Goal: Information Seeking & Learning: Learn about a topic

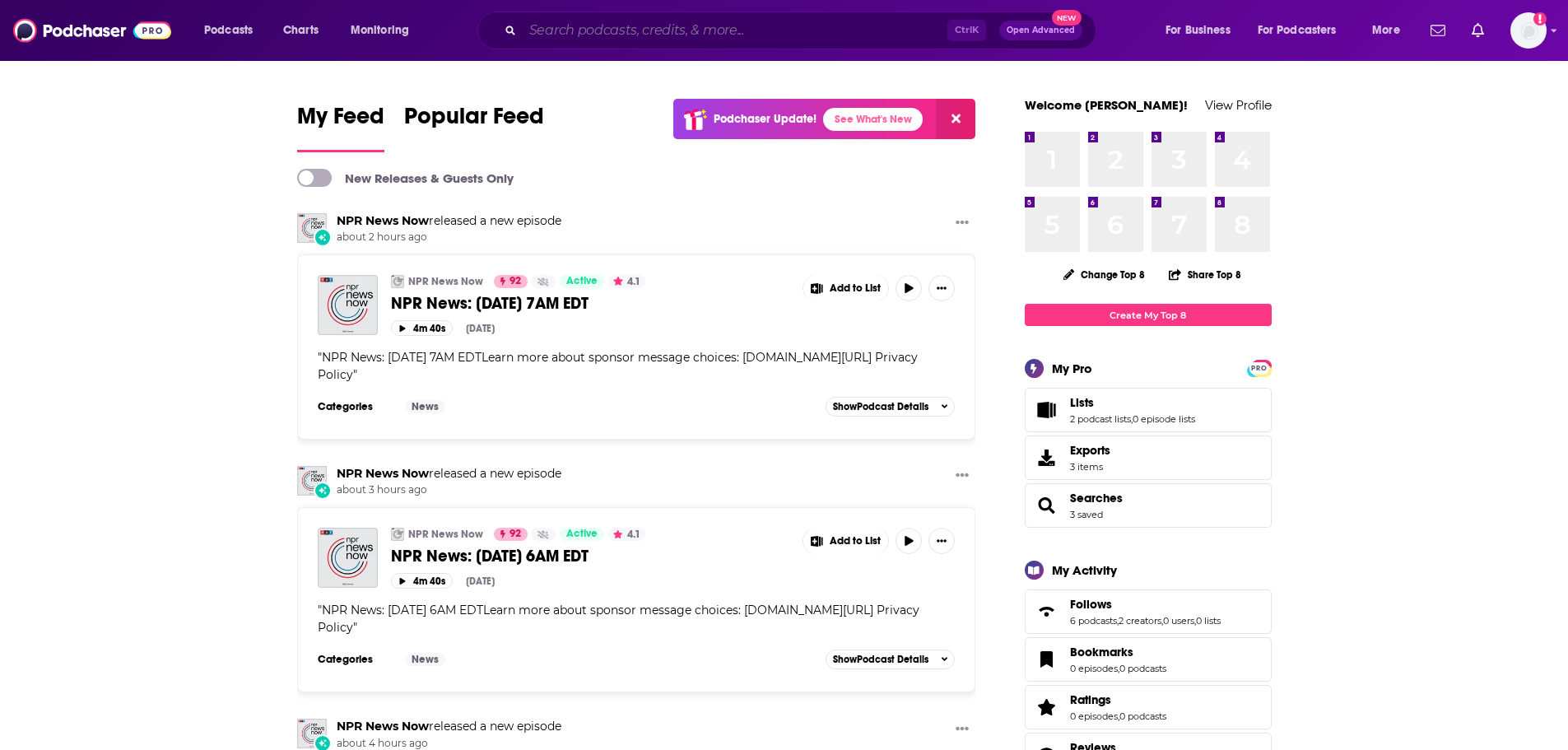
click at [621, 34] on input "Search podcasts, credits, & more..." at bounding box center [735, 31] width 425 height 26
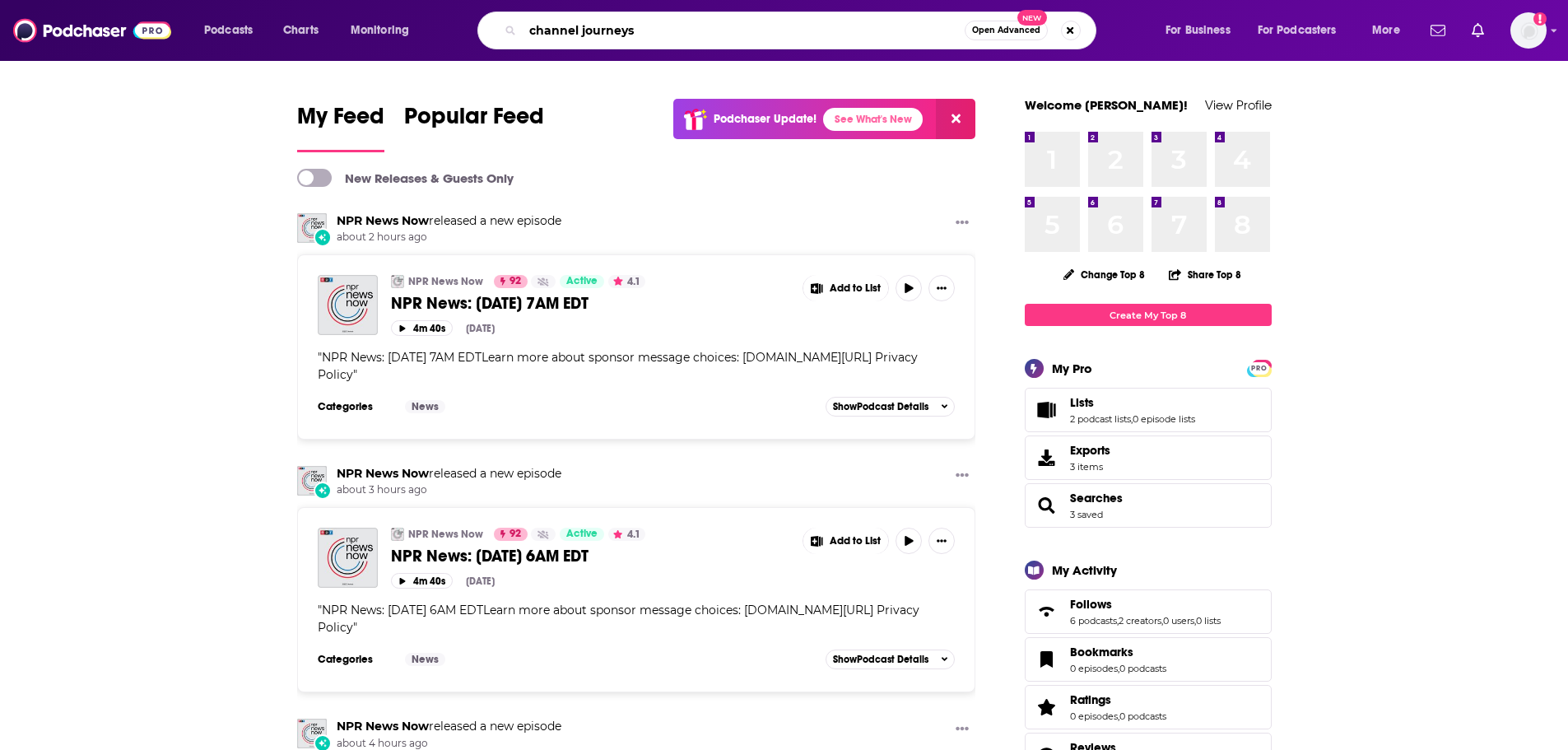
type input "channel journeys"
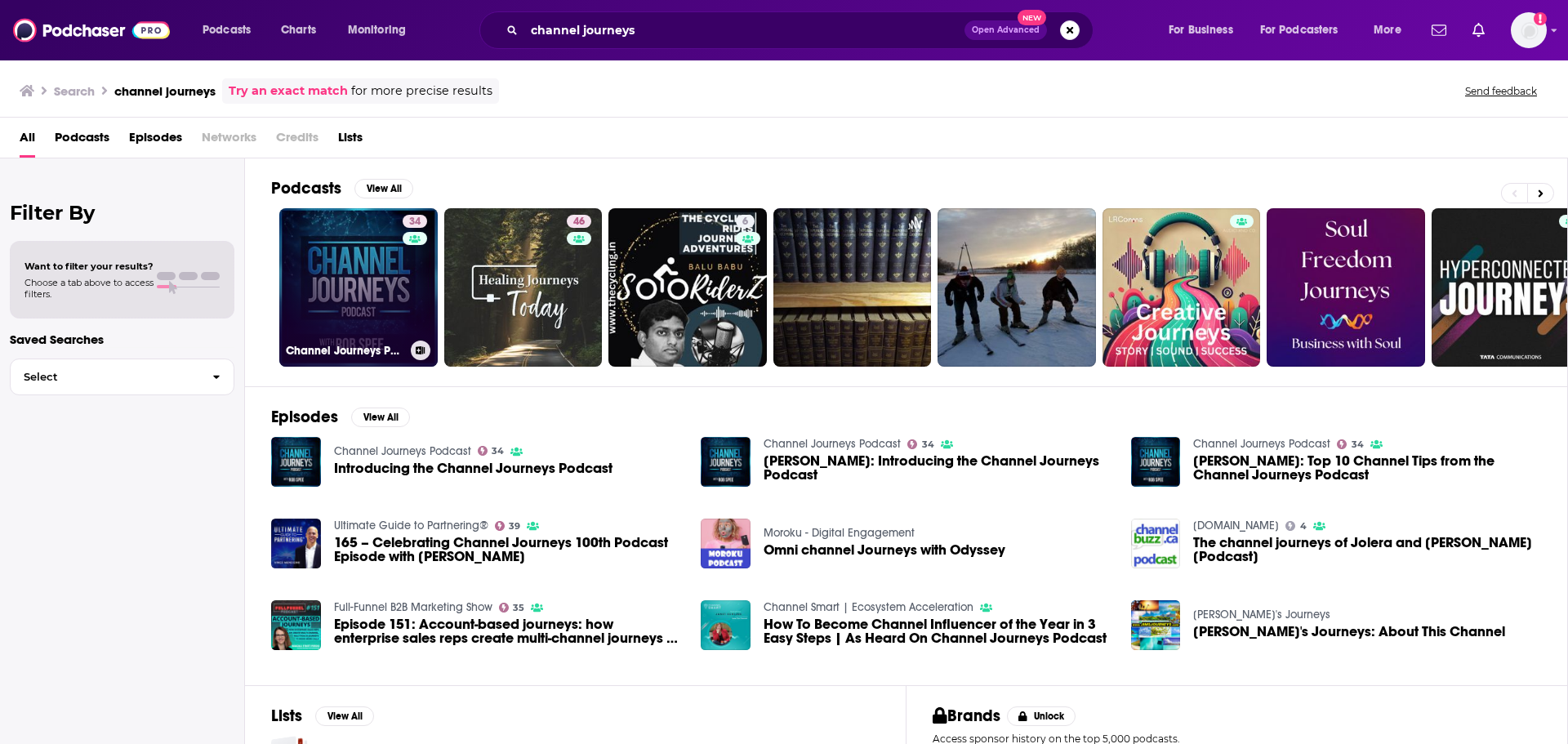
click at [347, 303] on link "34 Channel Journeys Podcast" at bounding box center [358, 288] width 159 height 159
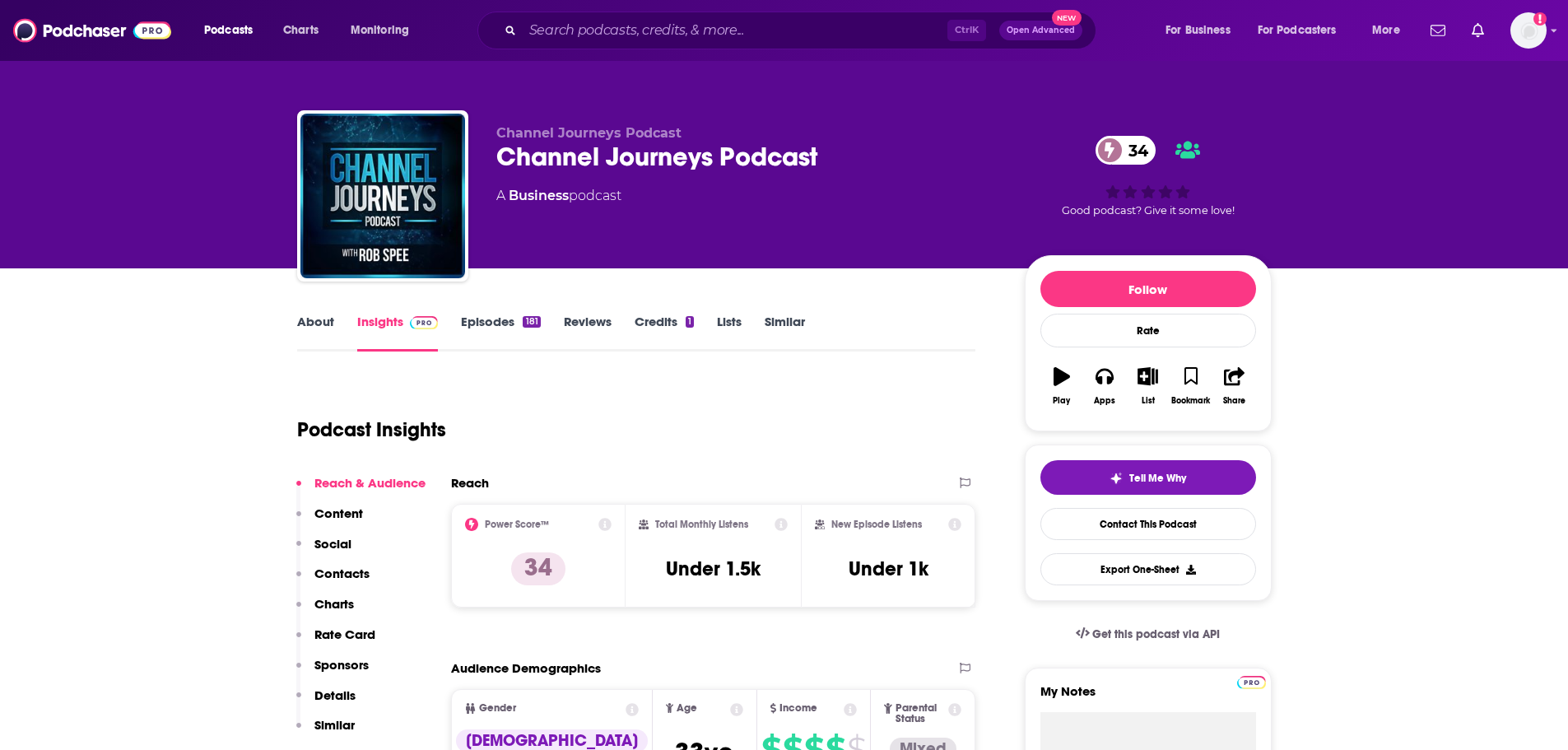
click at [305, 327] on link "About" at bounding box center [316, 332] width 37 height 38
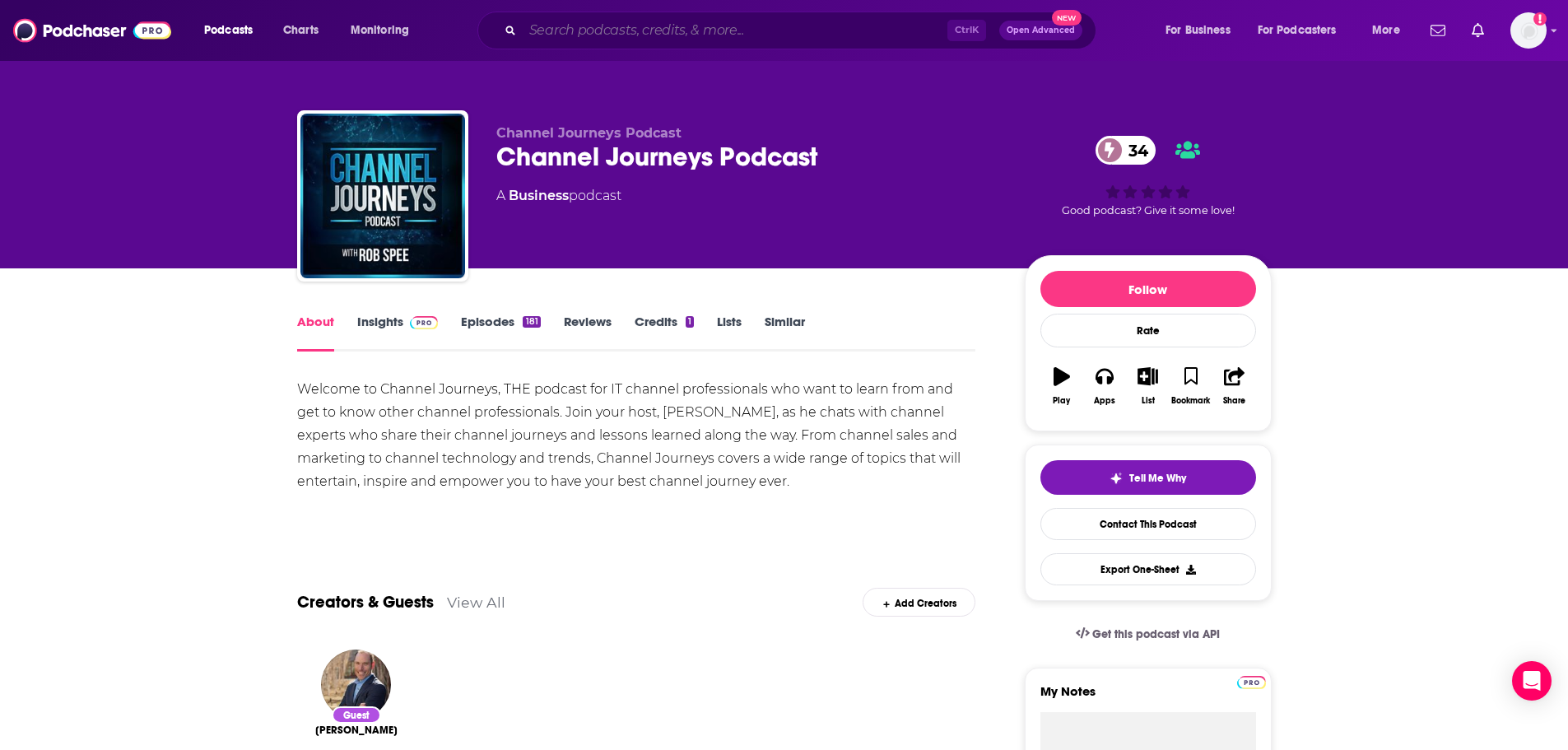
click at [626, 38] on input "Search podcasts, credits, & more..." at bounding box center [735, 31] width 425 height 26
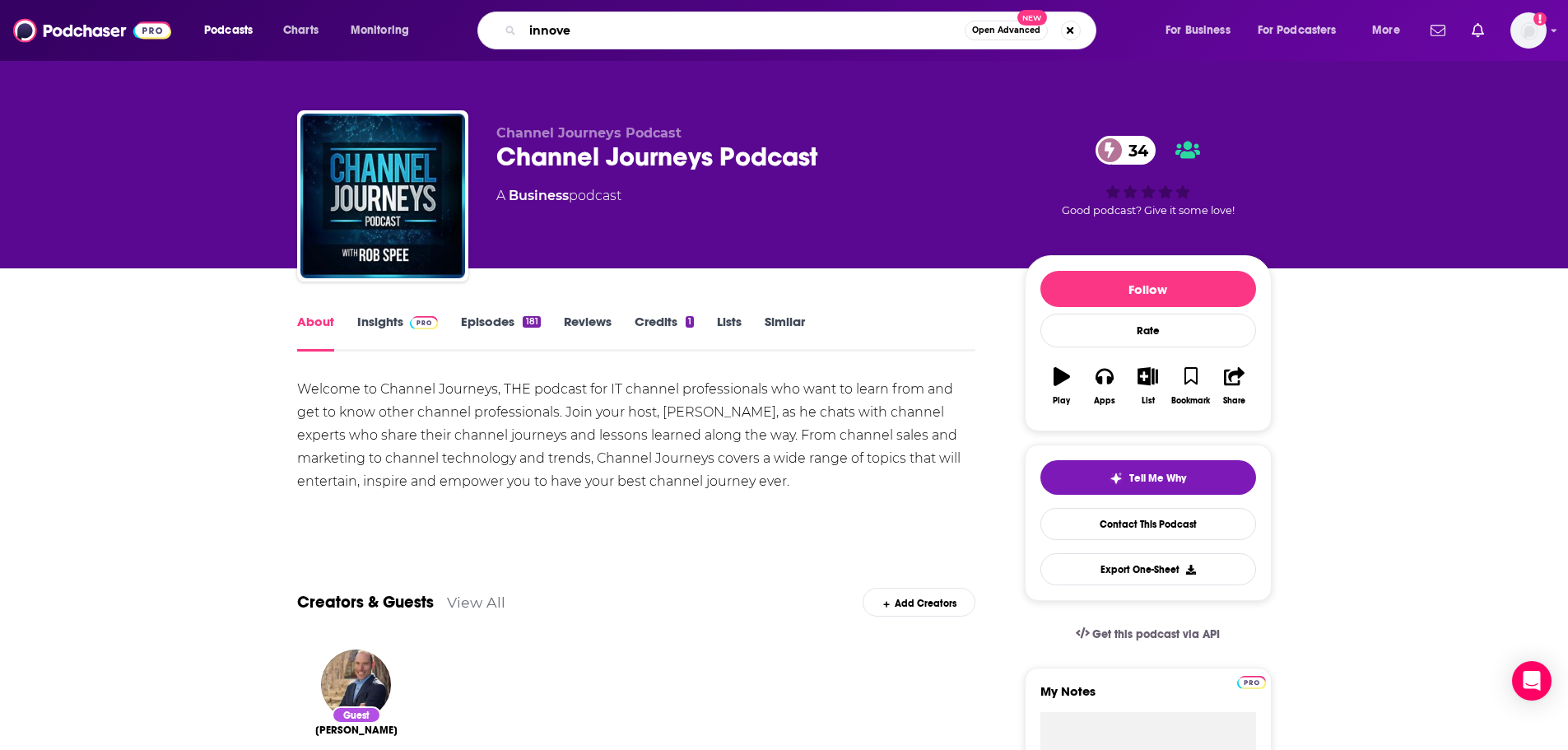
type input "innoveu"
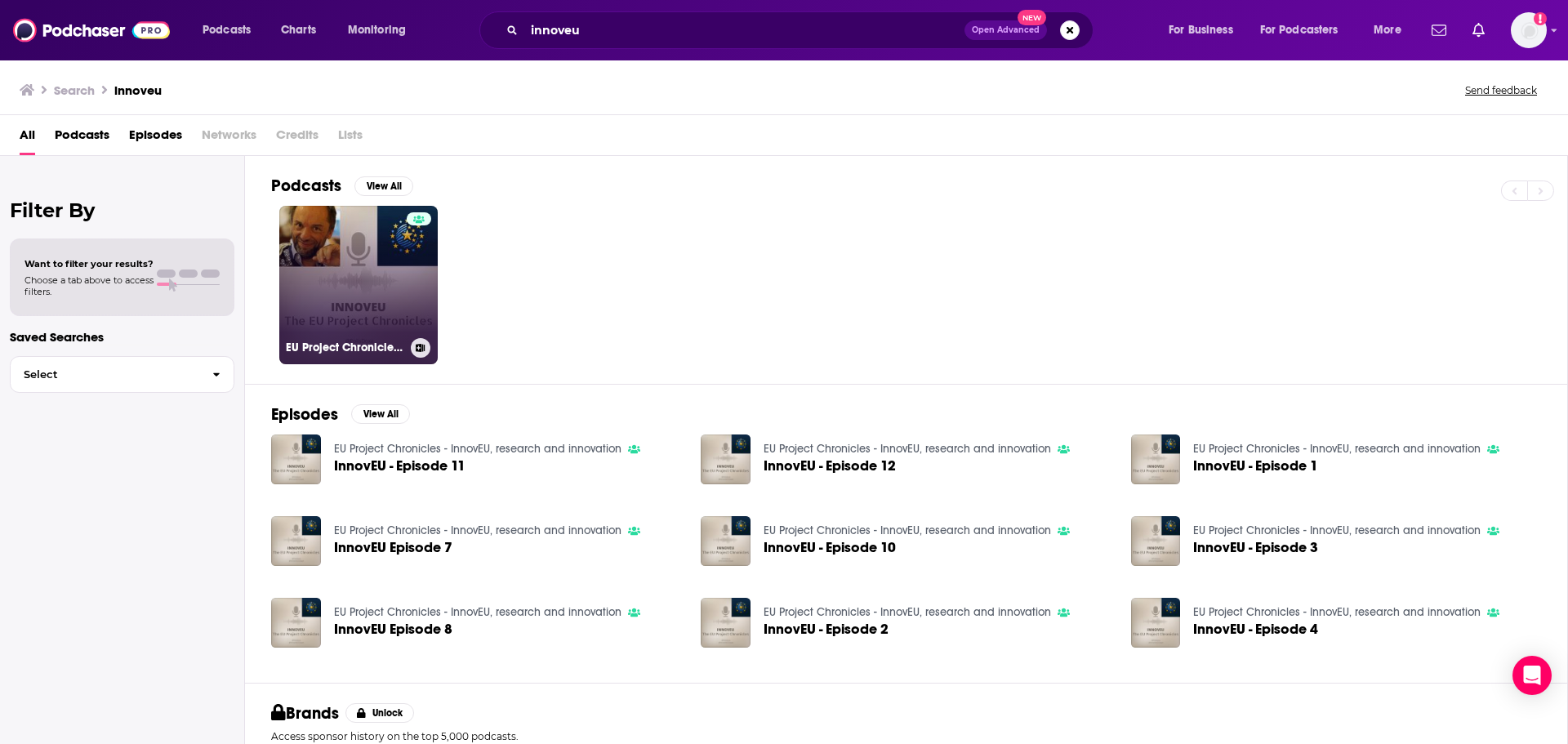
click at [370, 284] on link "EU Project Chronicles - InnovEU, research and innovation" at bounding box center [358, 285] width 159 height 159
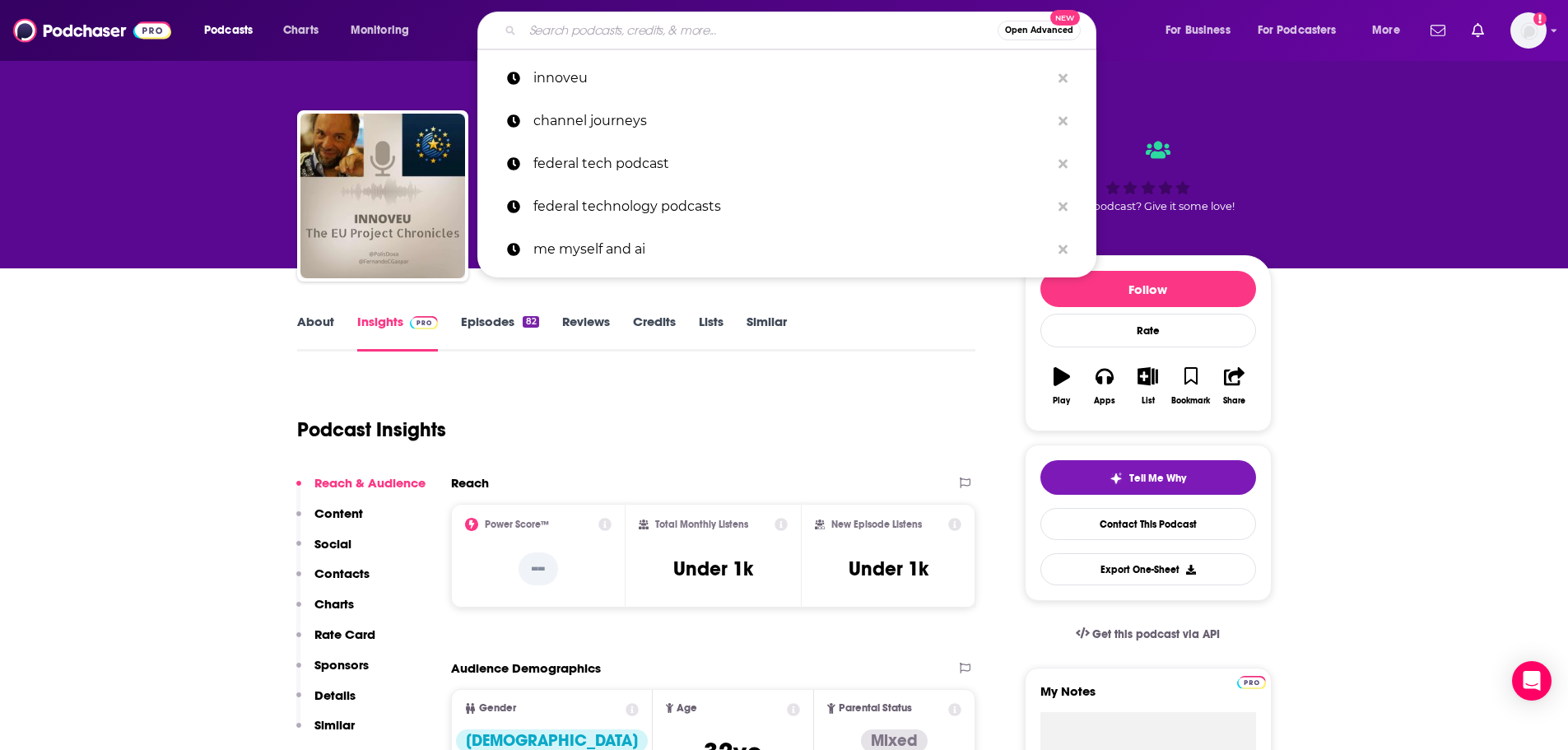
click at [592, 33] on input "Search podcasts, credits, & more..." at bounding box center [760, 31] width 475 height 26
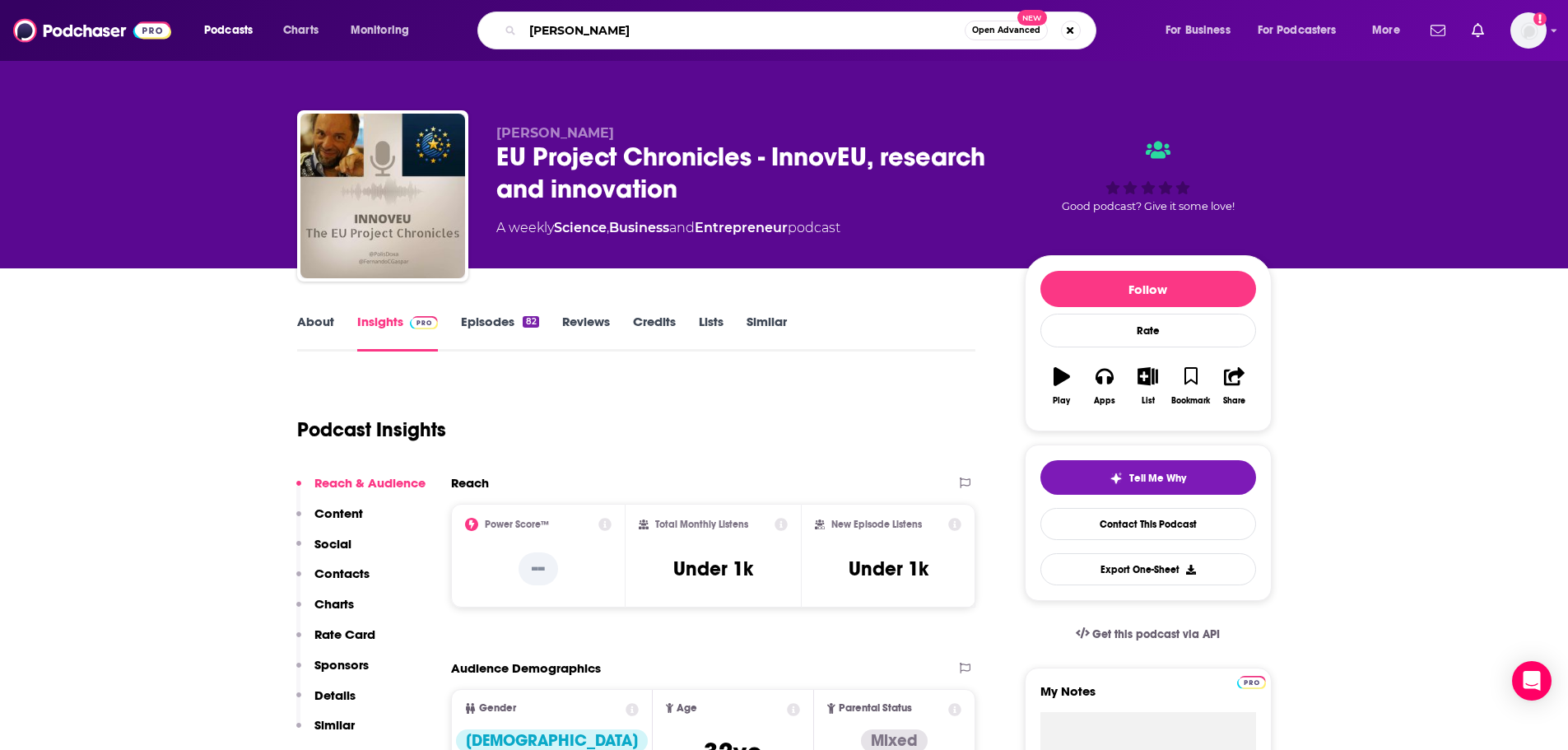
type input "[PERSON_NAME]"
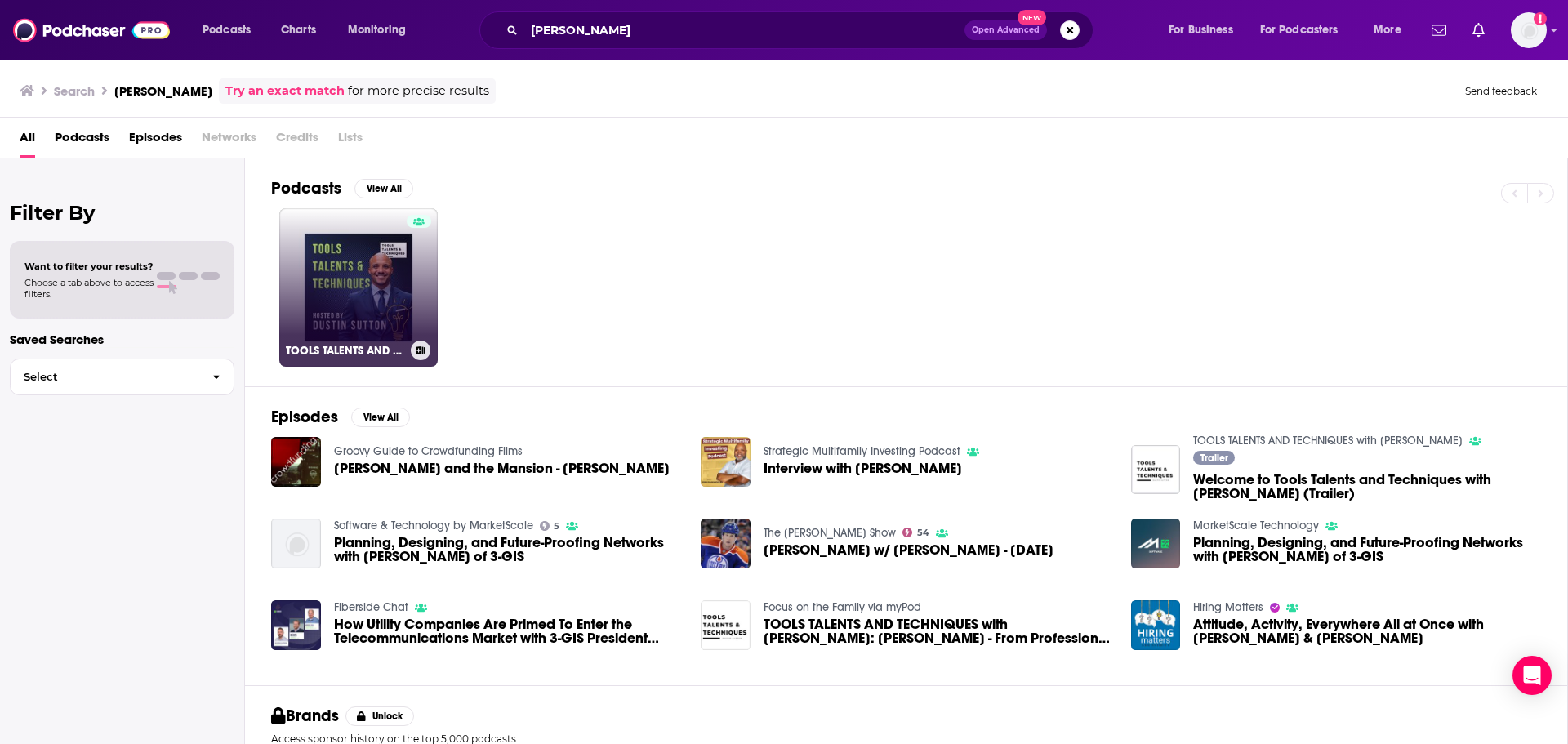
click at [339, 292] on link "TOOLS TALENTS AND TECHNIQUES with [PERSON_NAME]" at bounding box center [358, 288] width 159 height 159
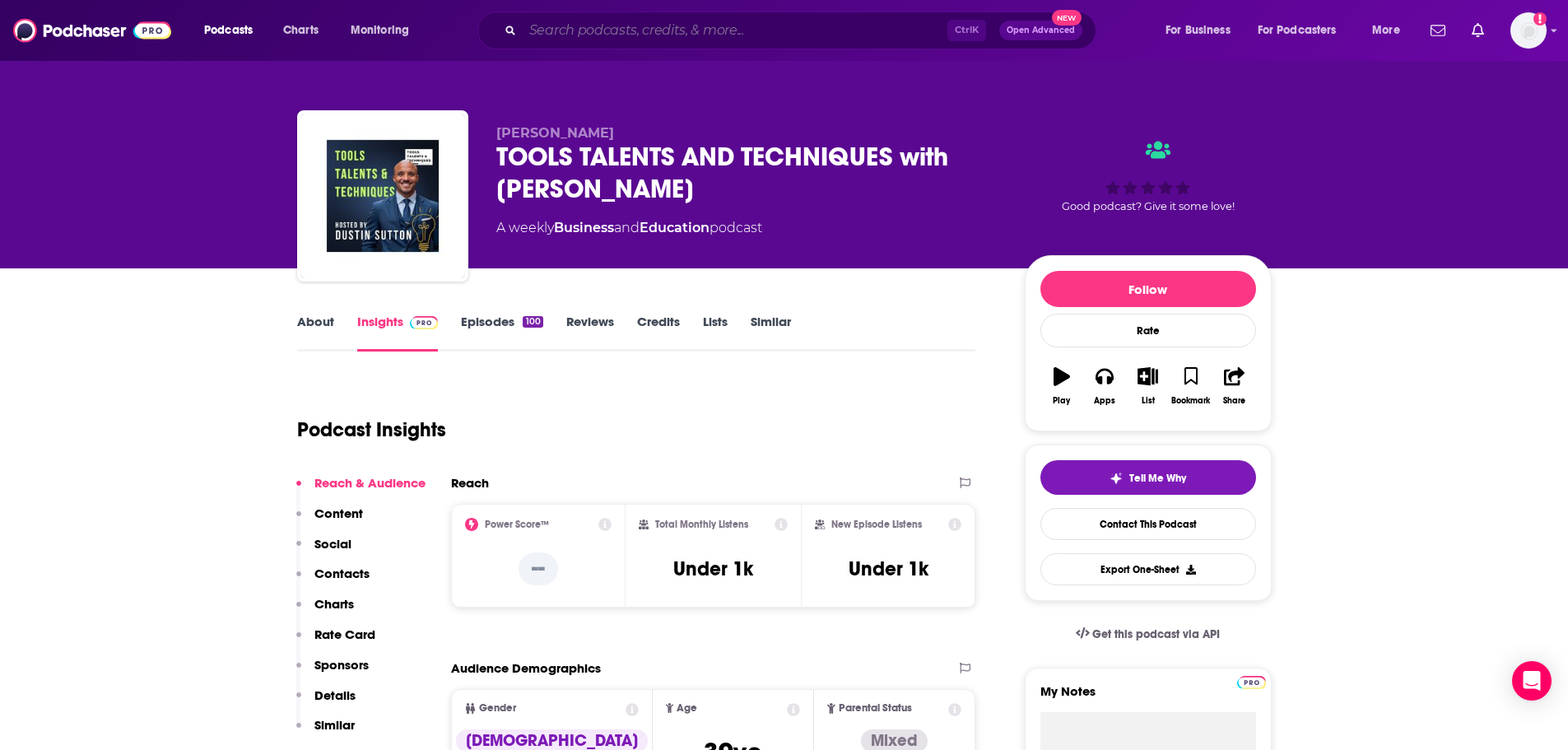
click at [655, 36] on input "Search podcasts, credits, & more..." at bounding box center [735, 31] width 425 height 26
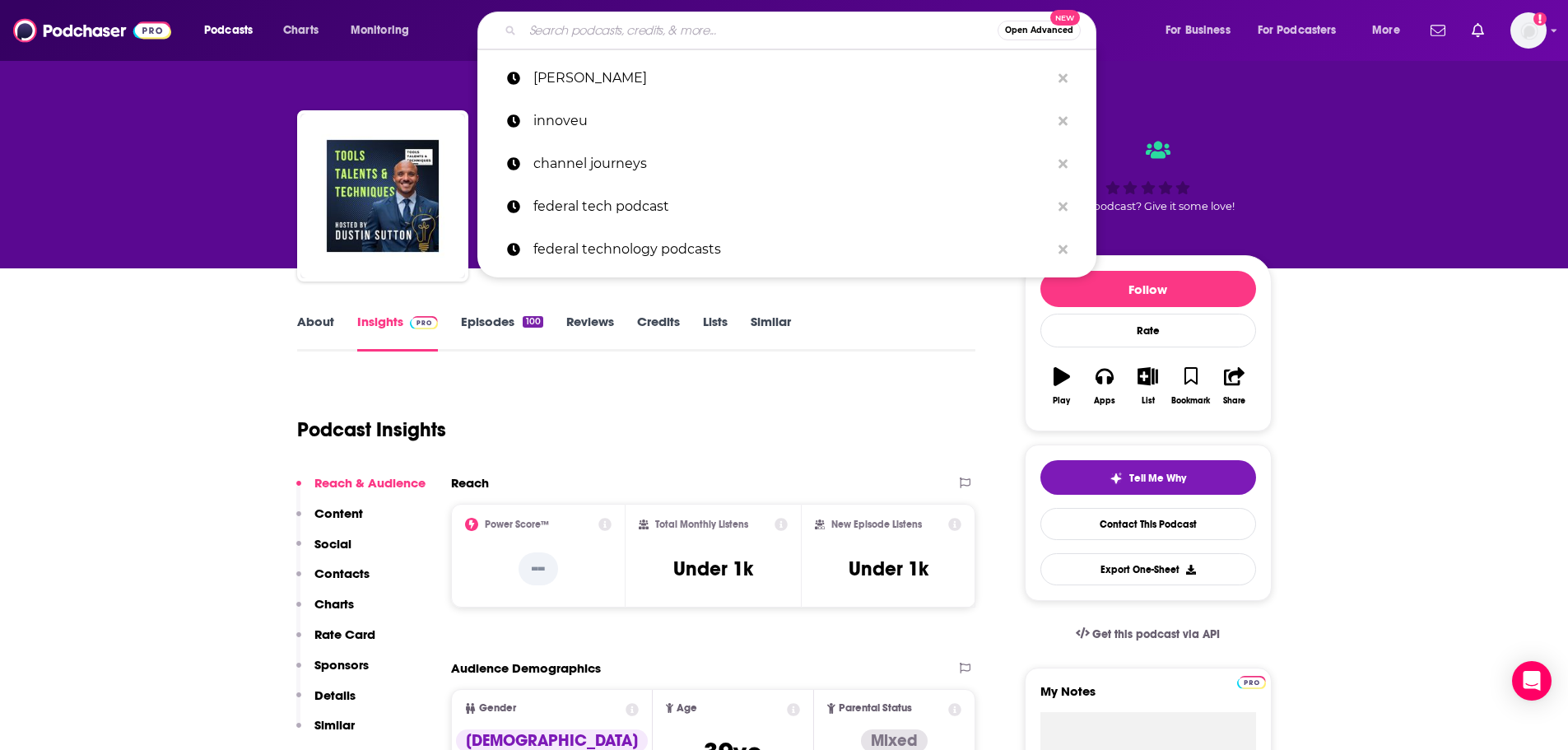
click at [655, 36] on input "Search podcasts, credits, & more..." at bounding box center [760, 31] width 475 height 26
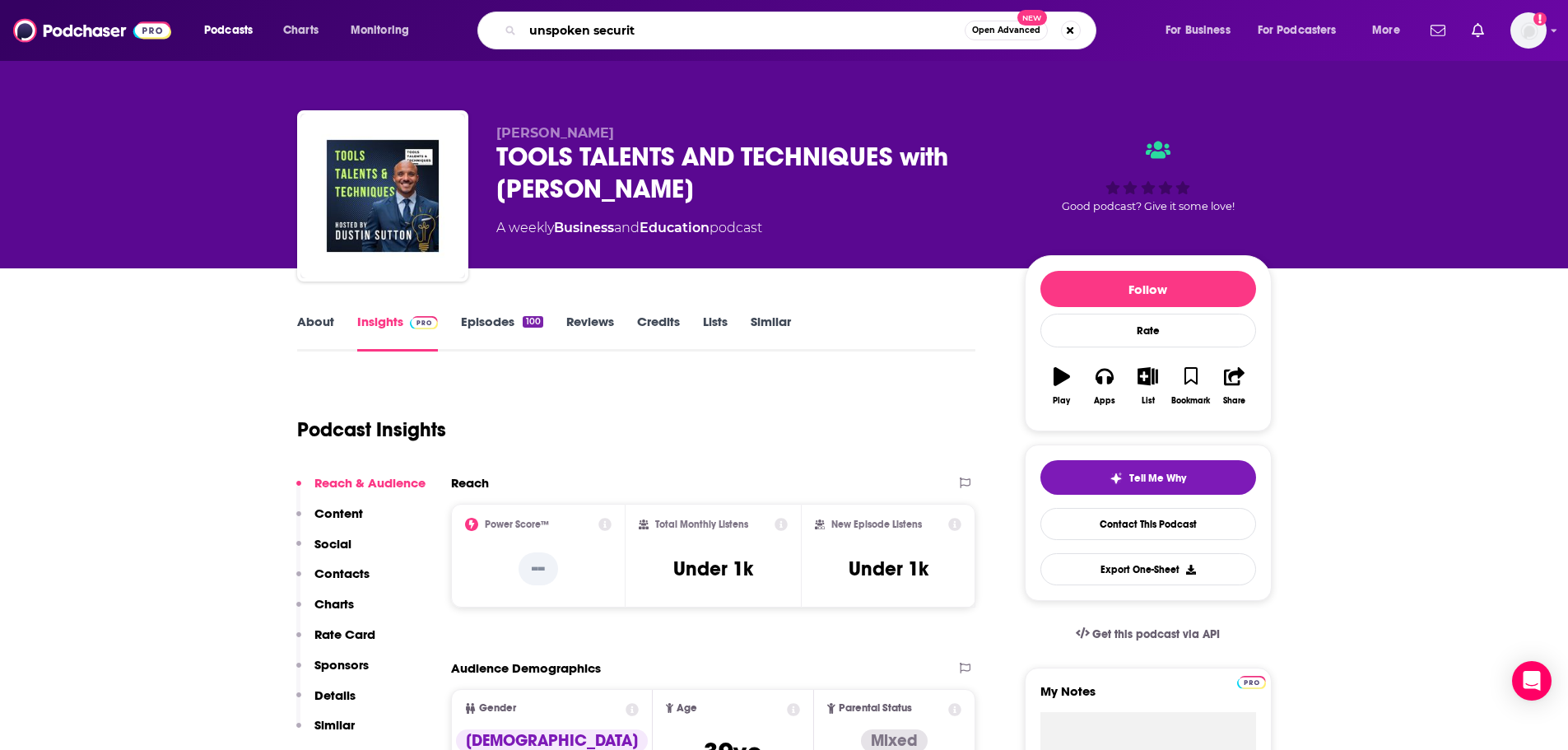
type input "unspoken security"
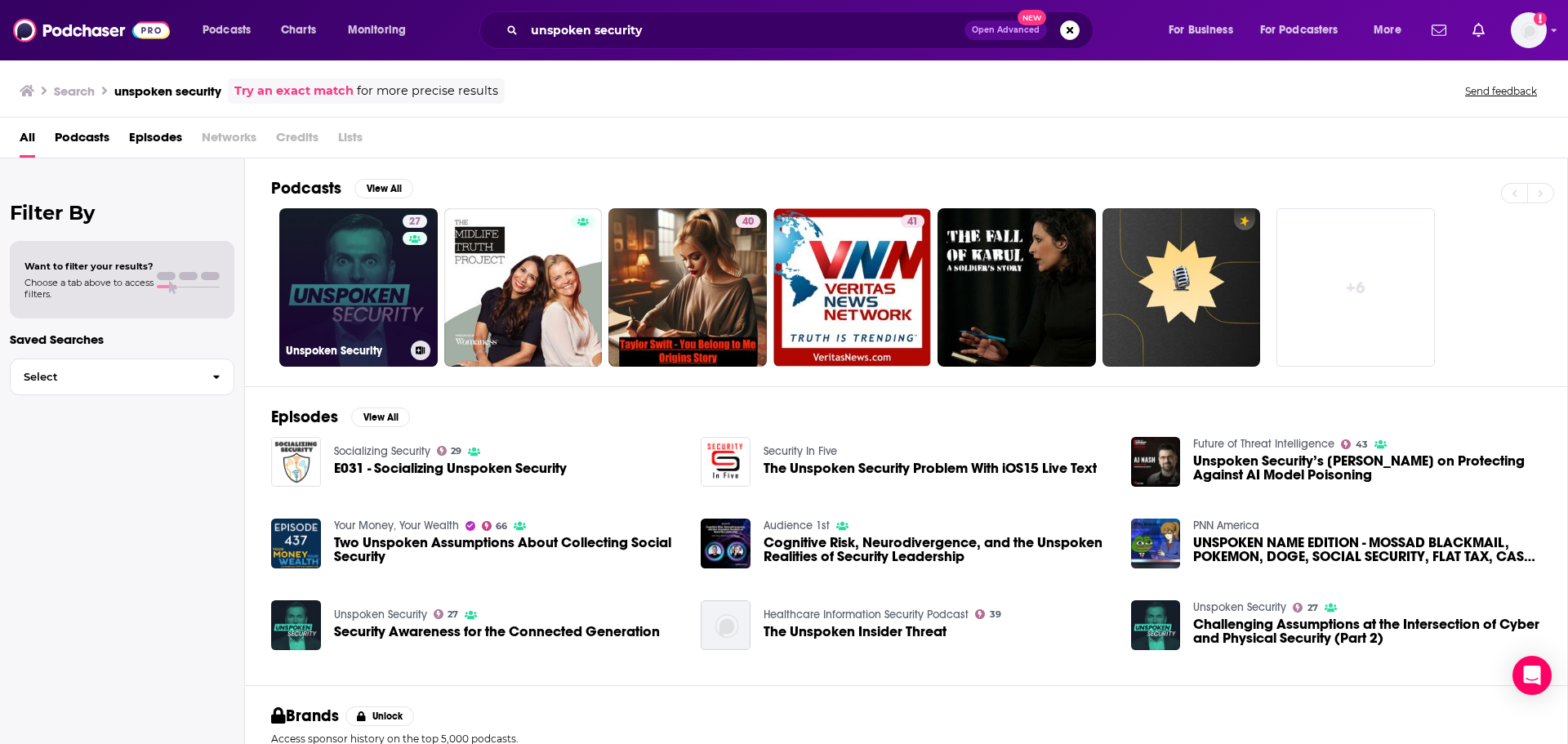
click at [373, 303] on link "27 Unspoken Security" at bounding box center [358, 288] width 159 height 159
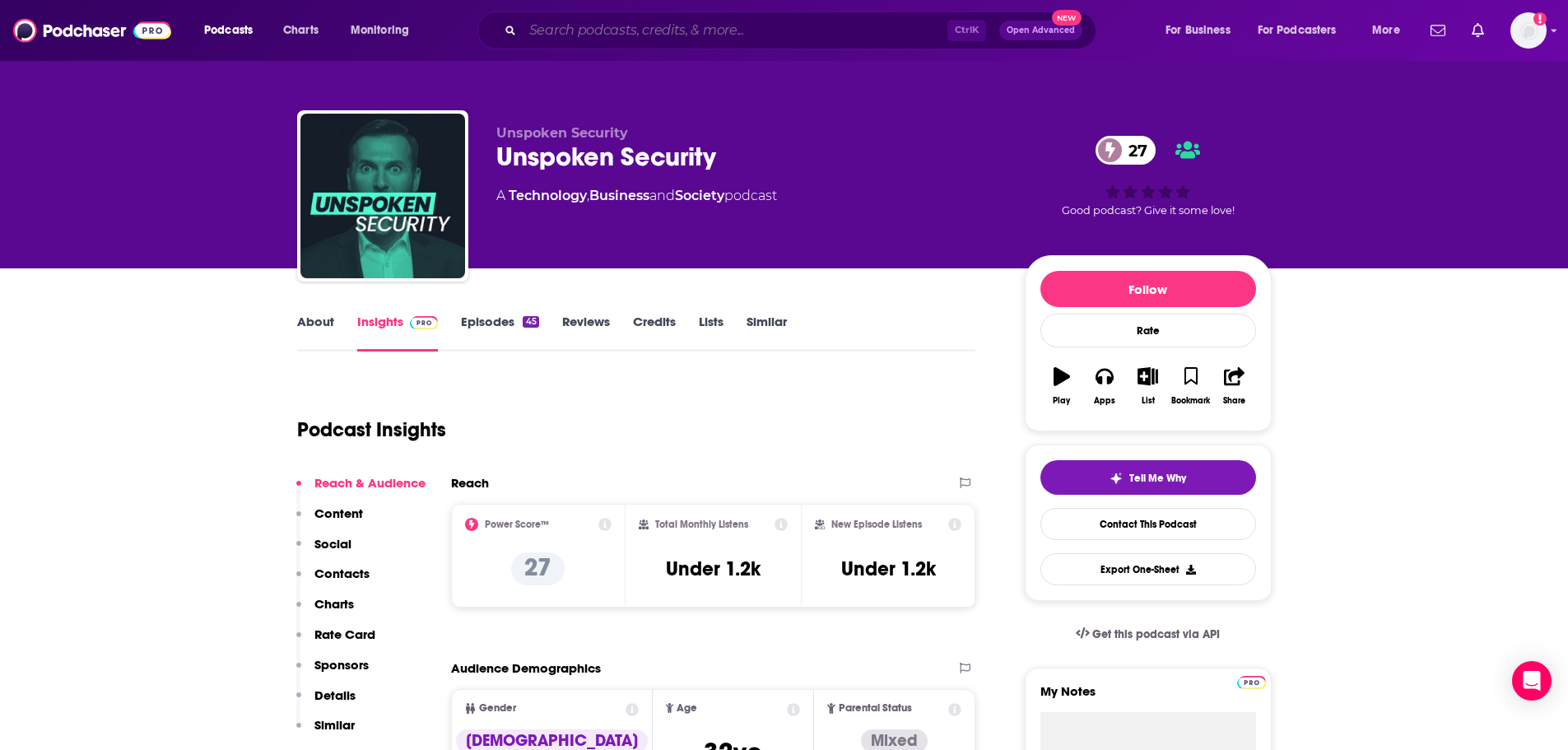
click at [587, 27] on input "Search podcasts, credits, & more..." at bounding box center [735, 31] width 425 height 26
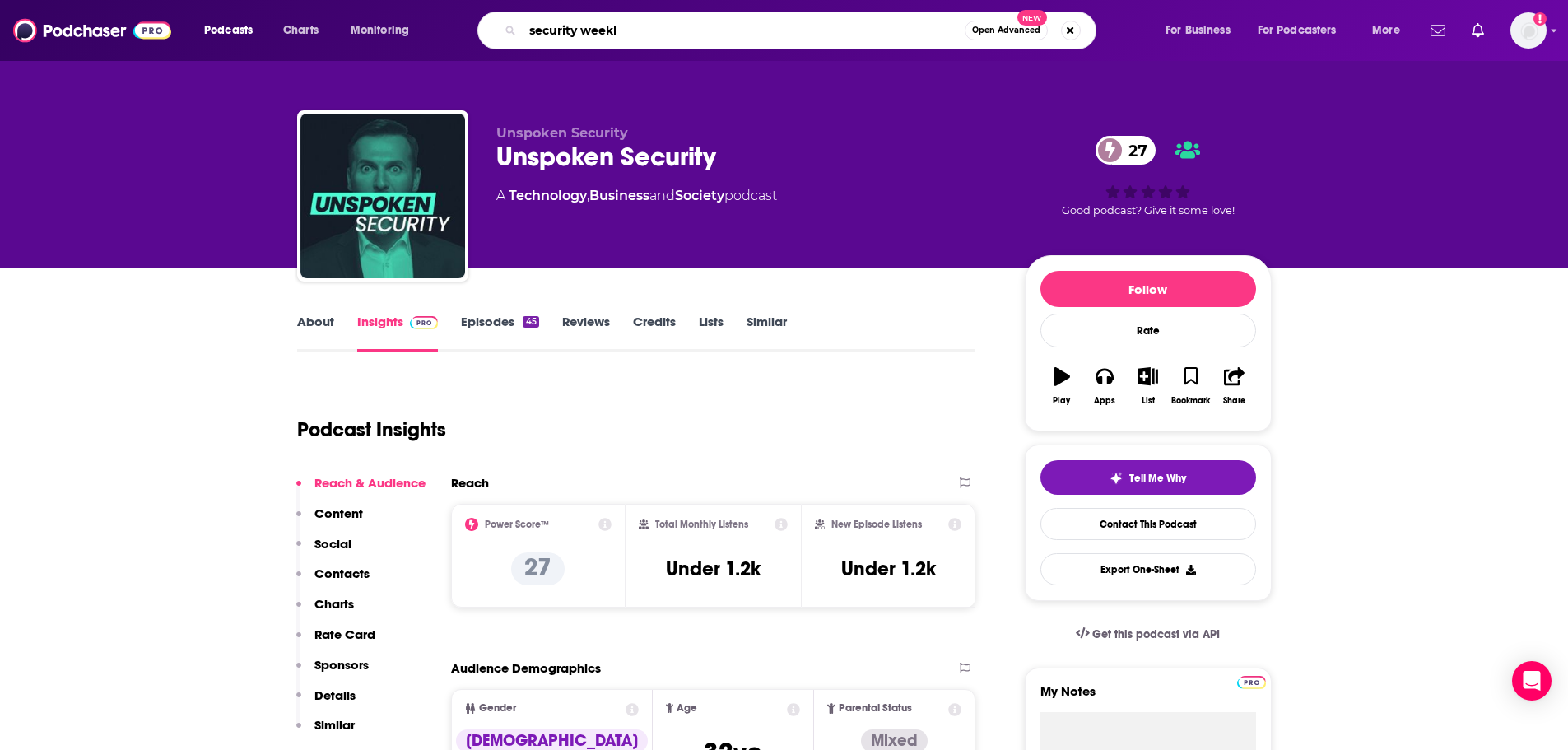
type input "security weekly"
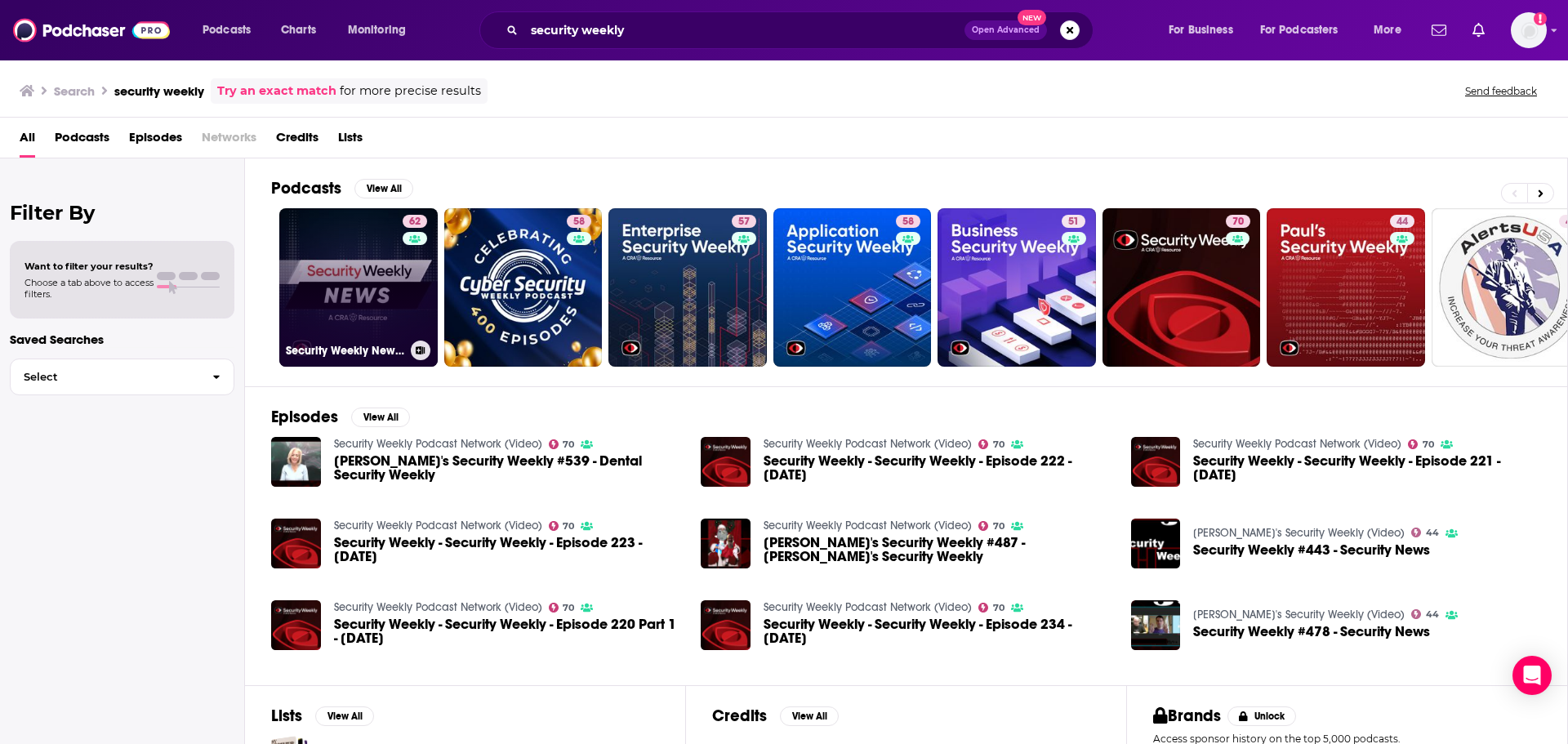
click at [379, 283] on link "62 Security Weekly News (Video)" at bounding box center [358, 288] width 159 height 159
